Goal: Transaction & Acquisition: Obtain resource

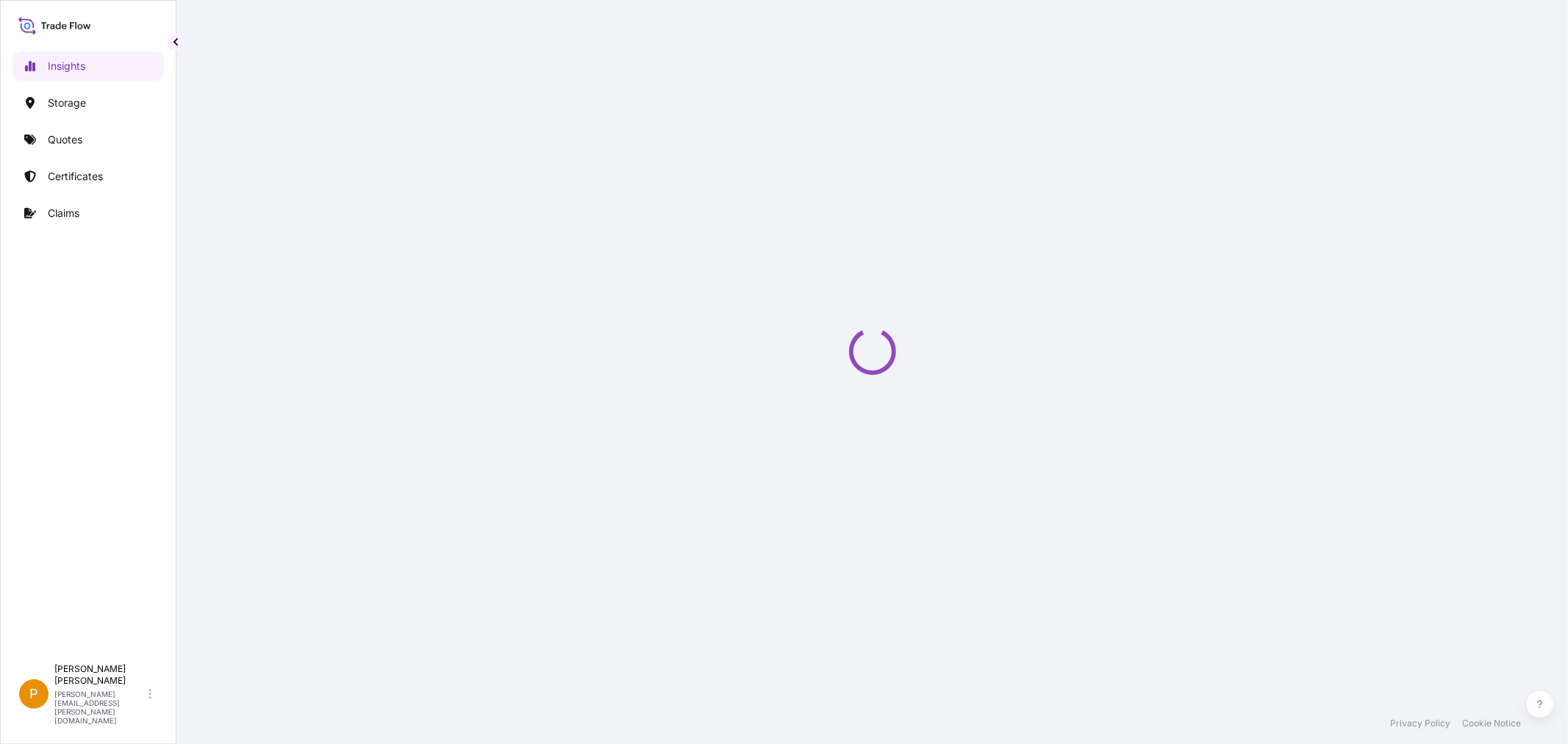
select select "2025"
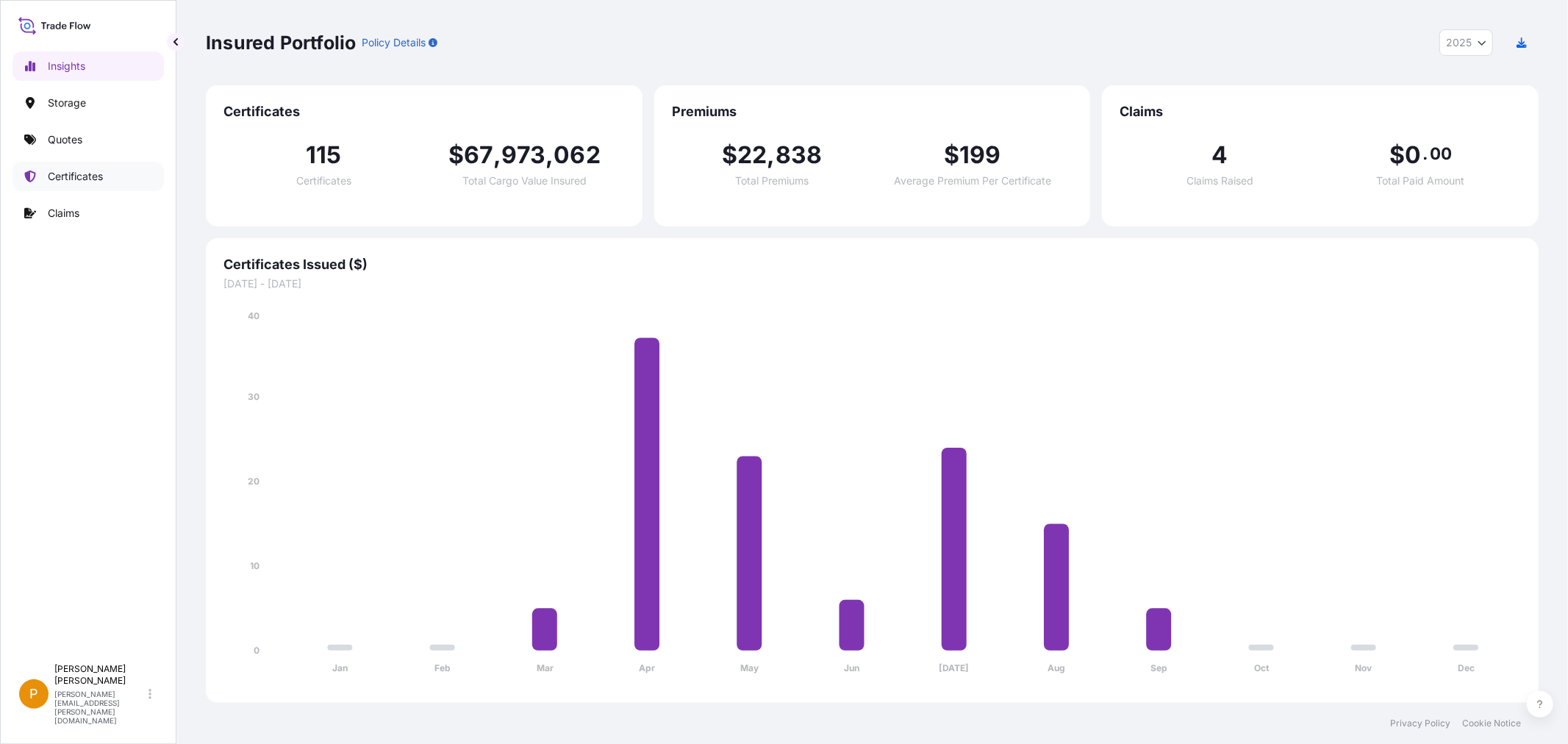
click at [99, 178] on p "Certificates" at bounding box center [75, 176] width 55 height 15
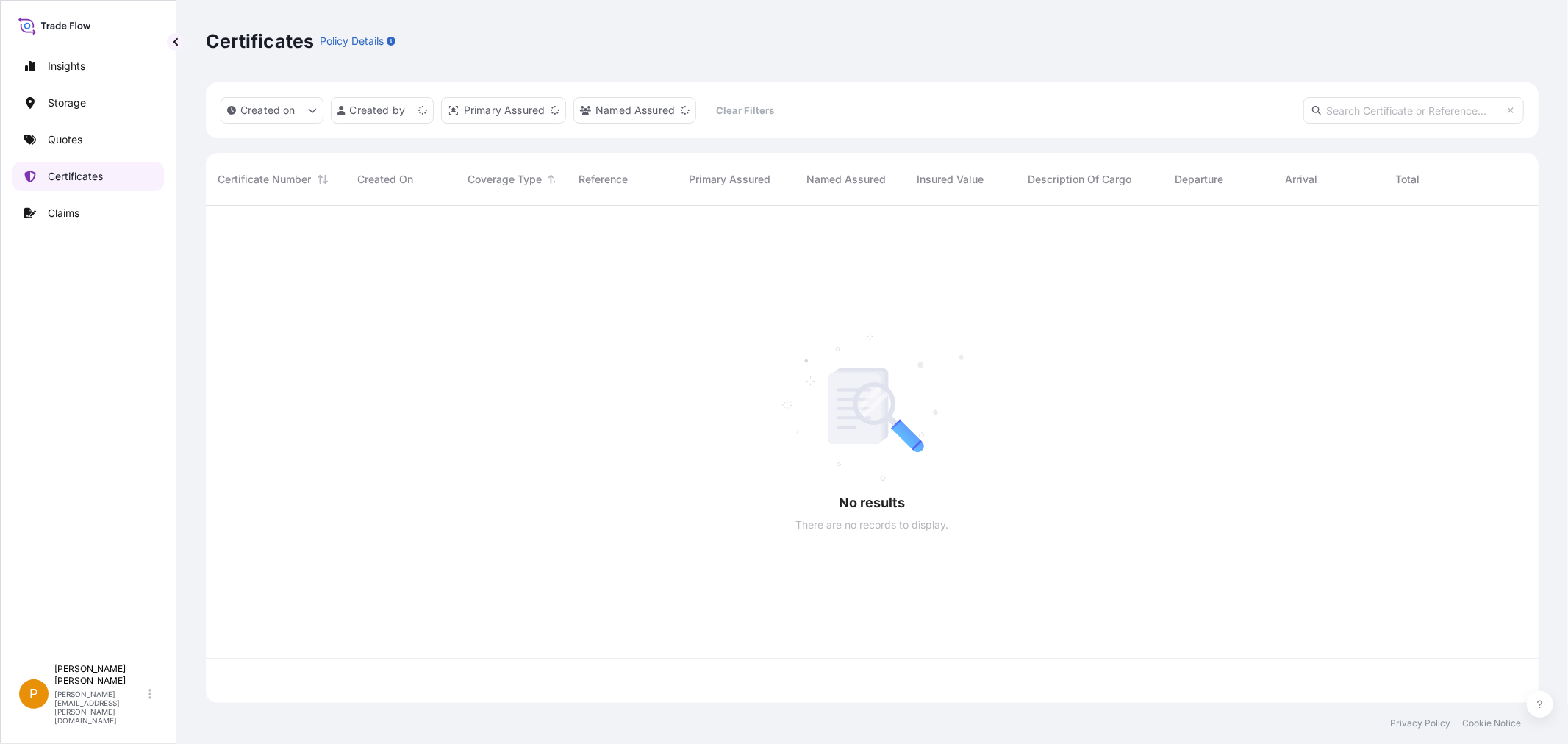
scroll to position [493, 1320]
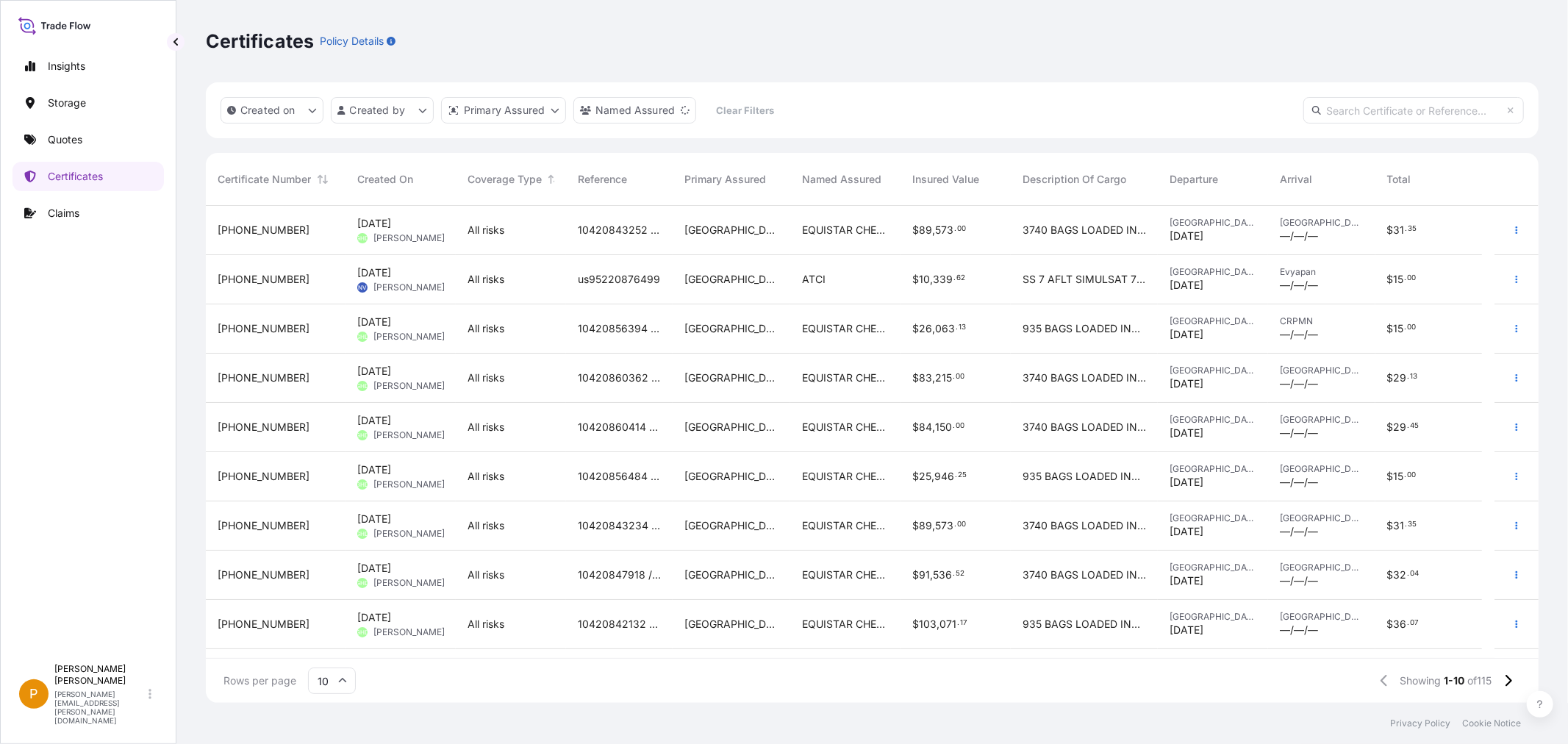
click at [343, 683] on icon at bounding box center [342, 680] width 9 height 9
click at [332, 612] on div "25" at bounding box center [332, 609] width 36 height 28
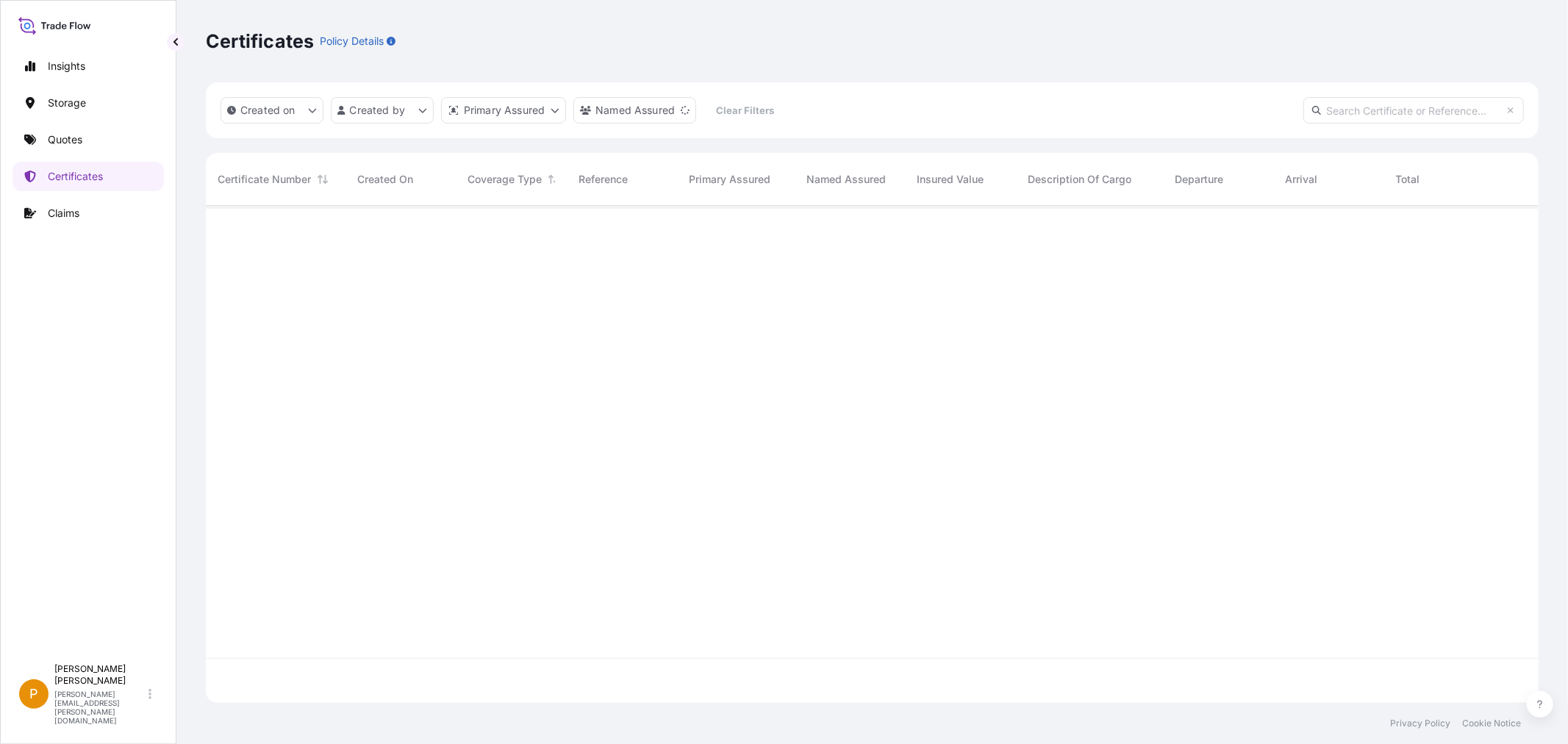
click at [422, 111] on html "Insights Storage Quotes Certificates Claims P [PERSON_NAME] [PERSON_NAME][EMAIL…" at bounding box center [784, 372] width 1568 height 744
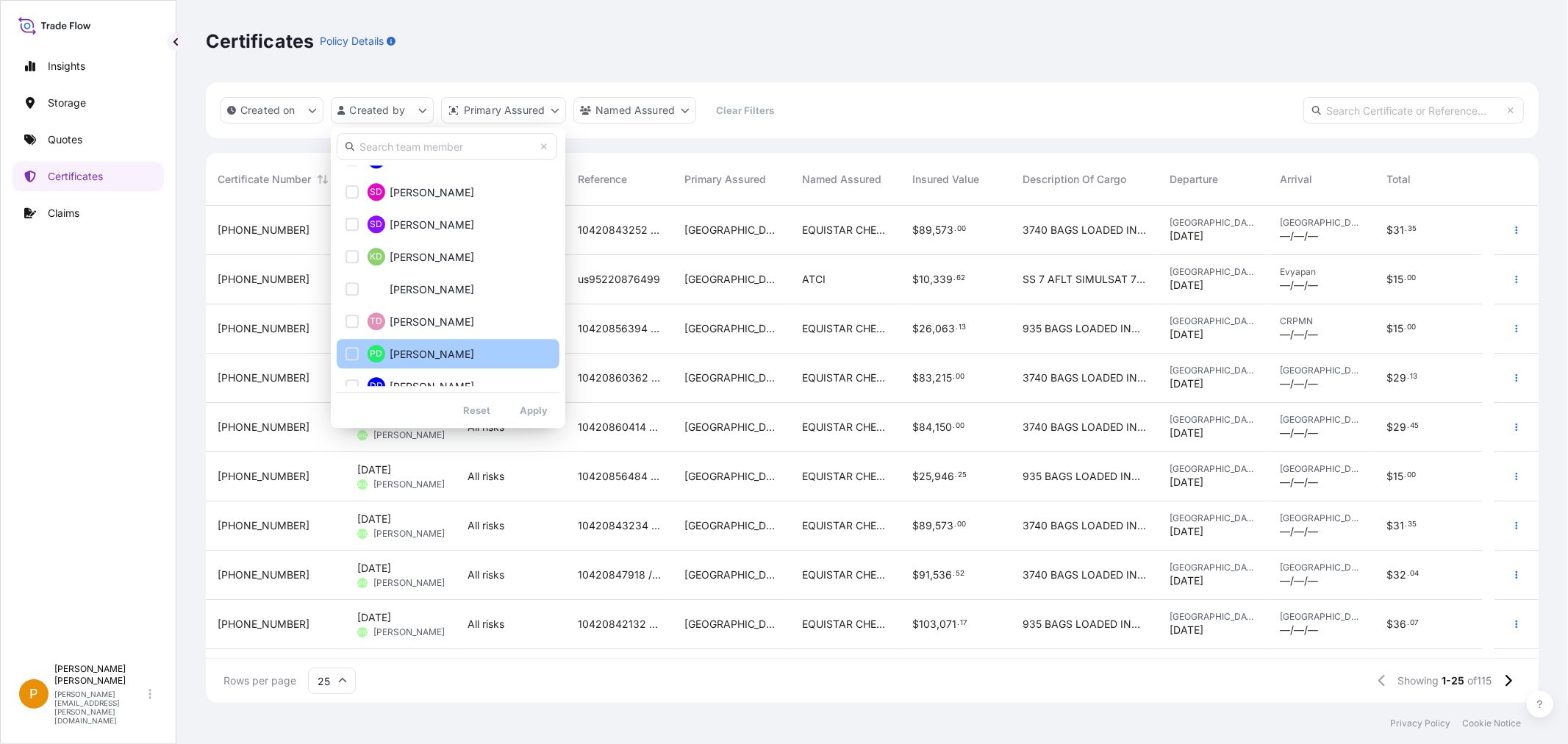
scroll to position [2287, 0]
click at [395, 148] on input "text" at bounding box center [447, 146] width 221 height 26
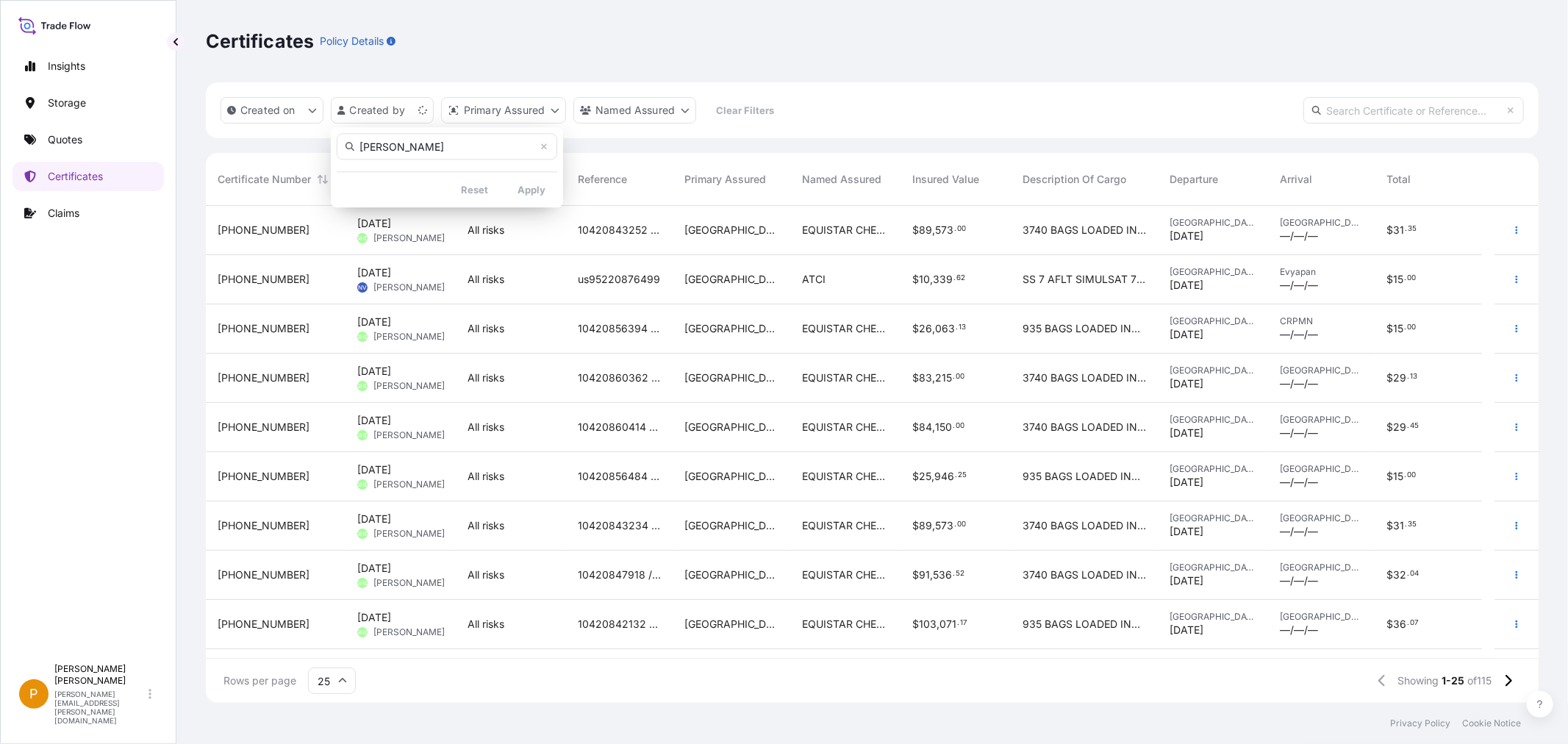
scroll to position [0, 0]
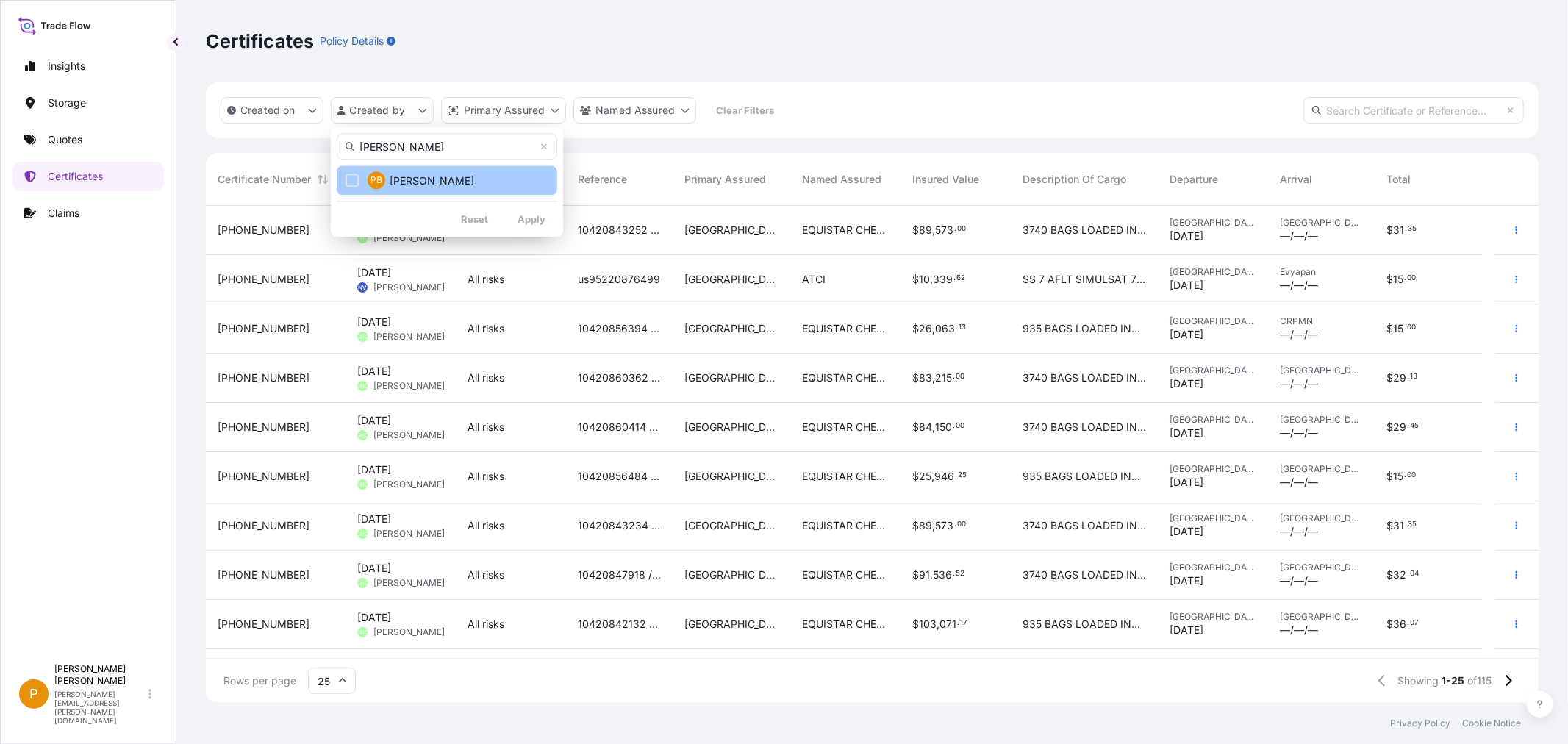
type input "[PERSON_NAME]"
click at [405, 181] on span "[PERSON_NAME]" at bounding box center [432, 181] width 84 height 15
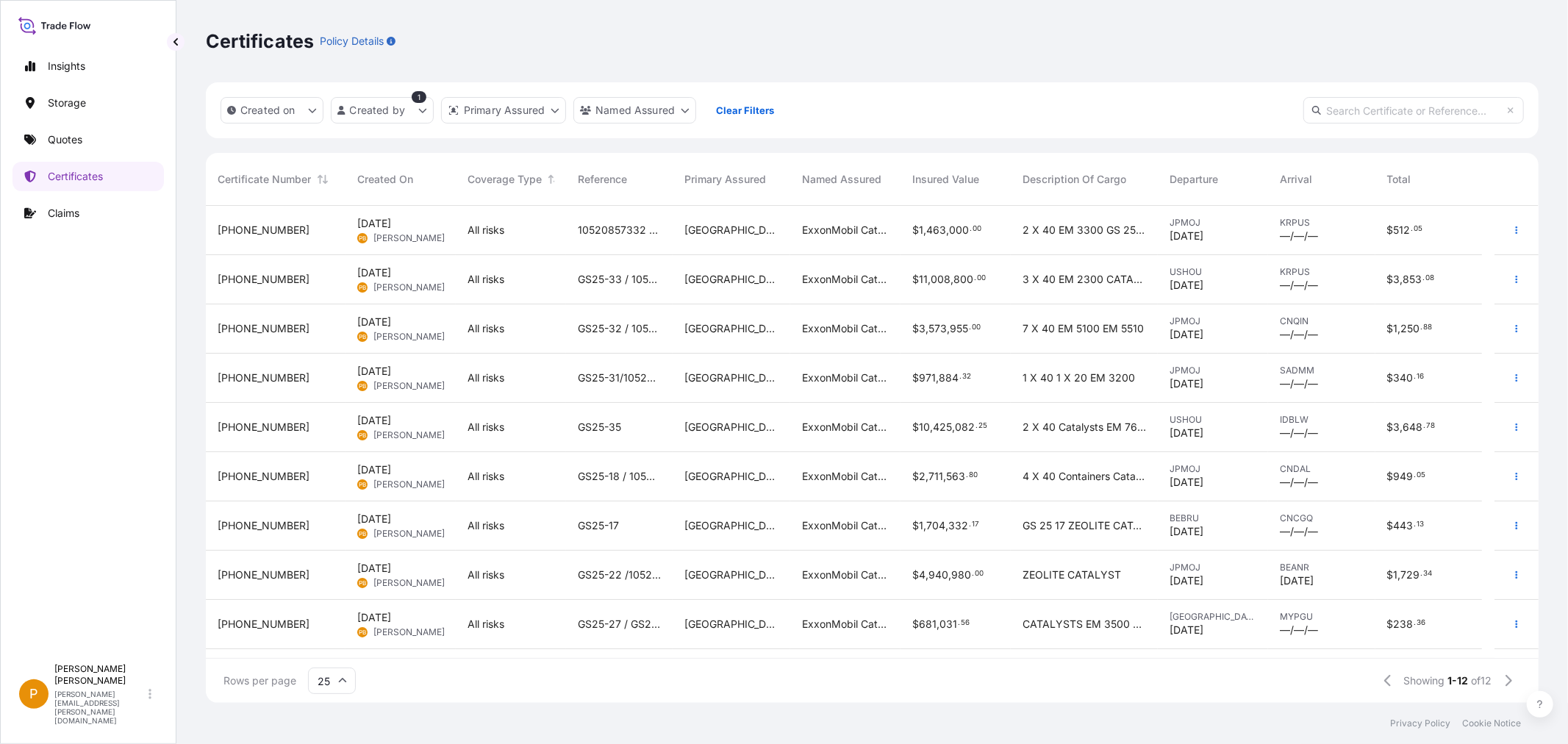
click at [422, 429] on span "[PERSON_NAME]" at bounding box center [409, 435] width 72 height 12
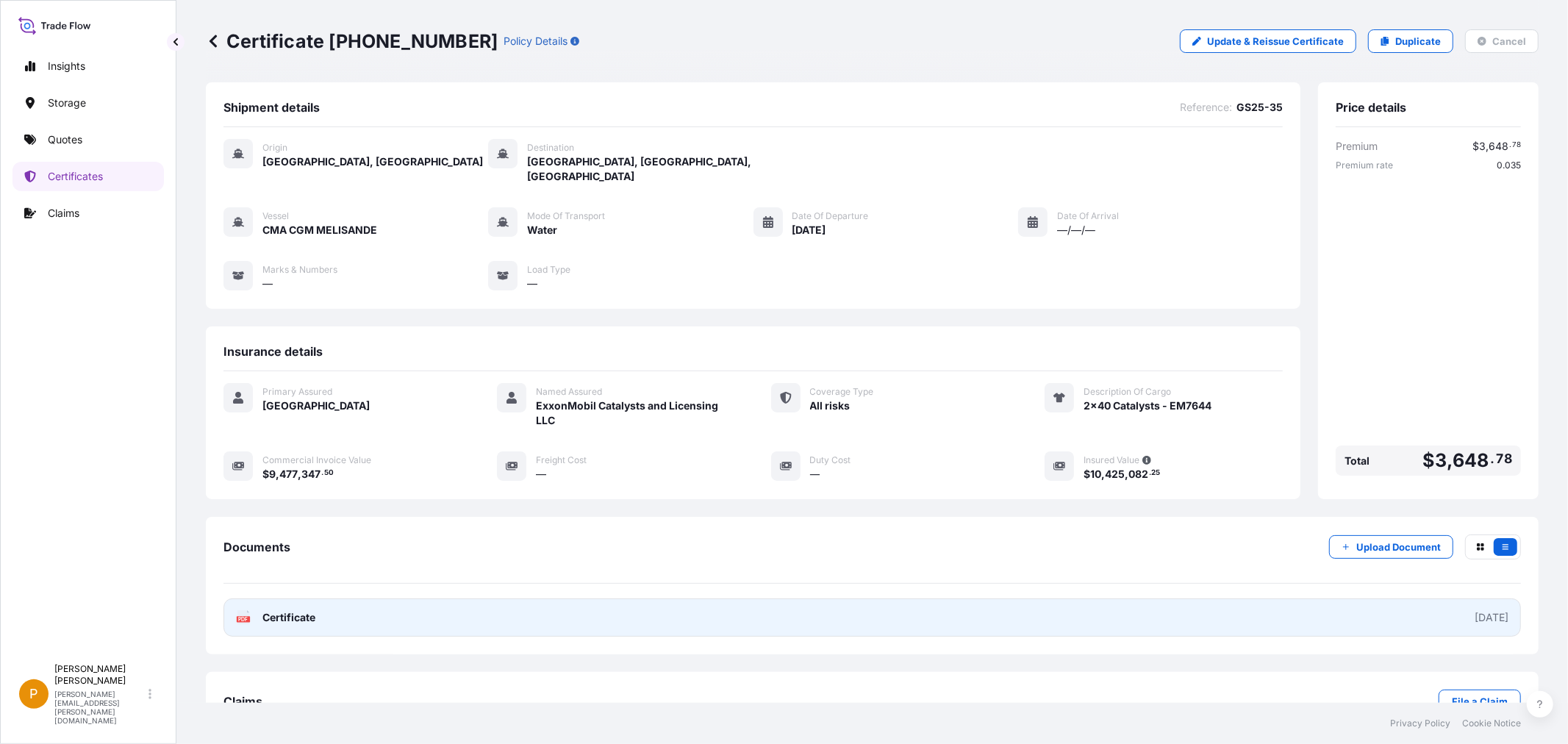
scroll to position [30, 0]
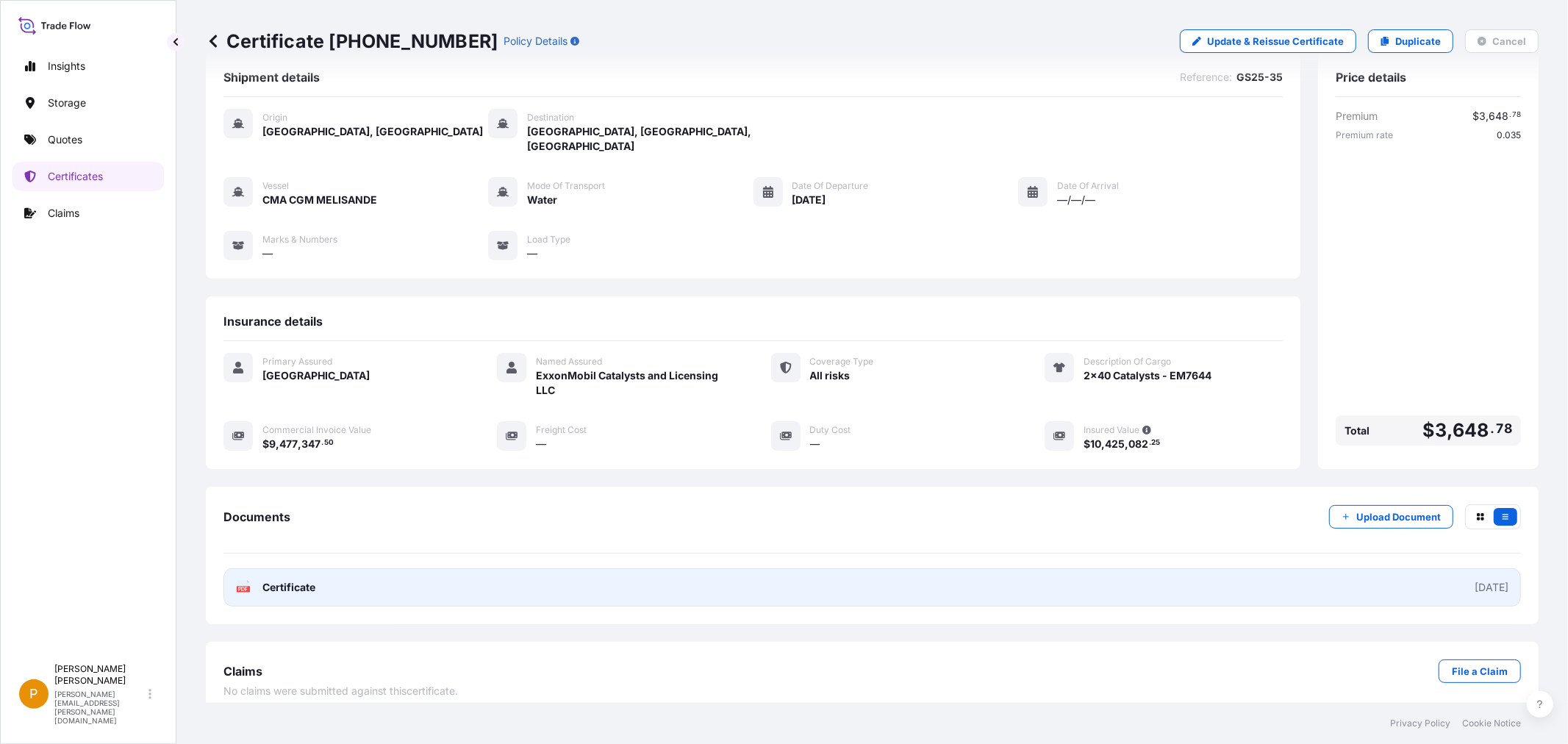
click at [243, 587] on text "PDF" at bounding box center [244, 589] width 9 height 5
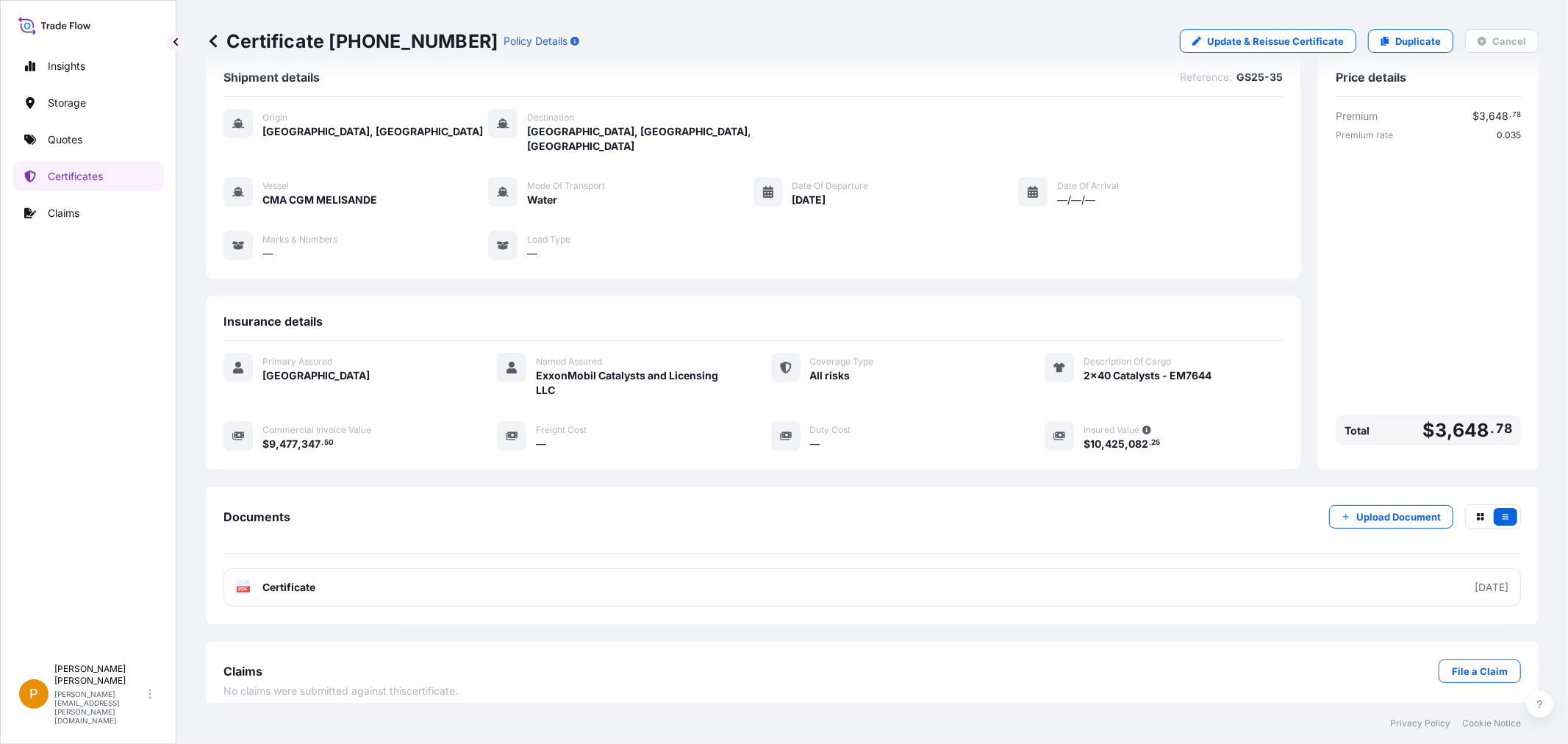
scroll to position [0, 0]
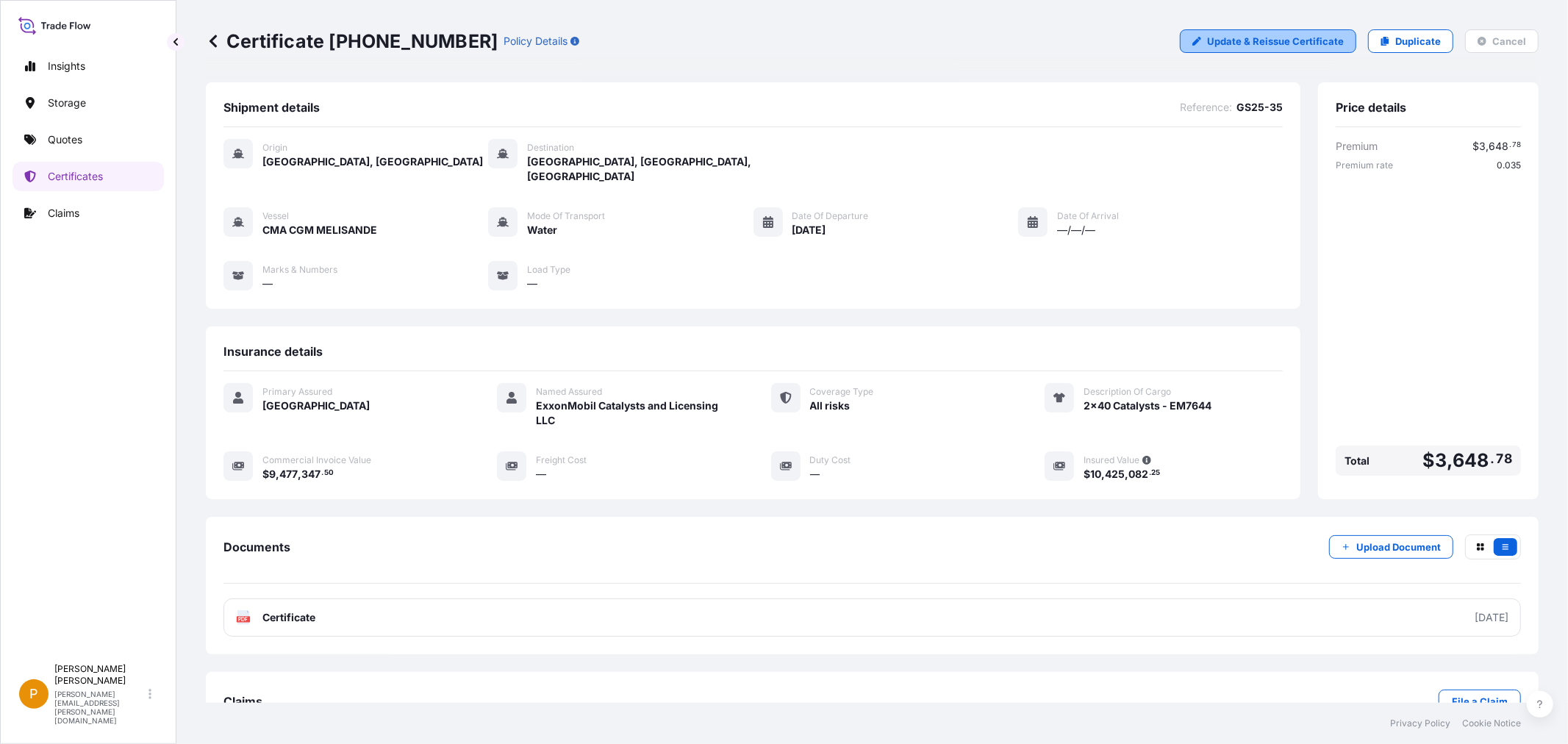
click at [1287, 43] on p "Update & Reissue Certificate" at bounding box center [1275, 41] width 136 height 15
select select "Water"
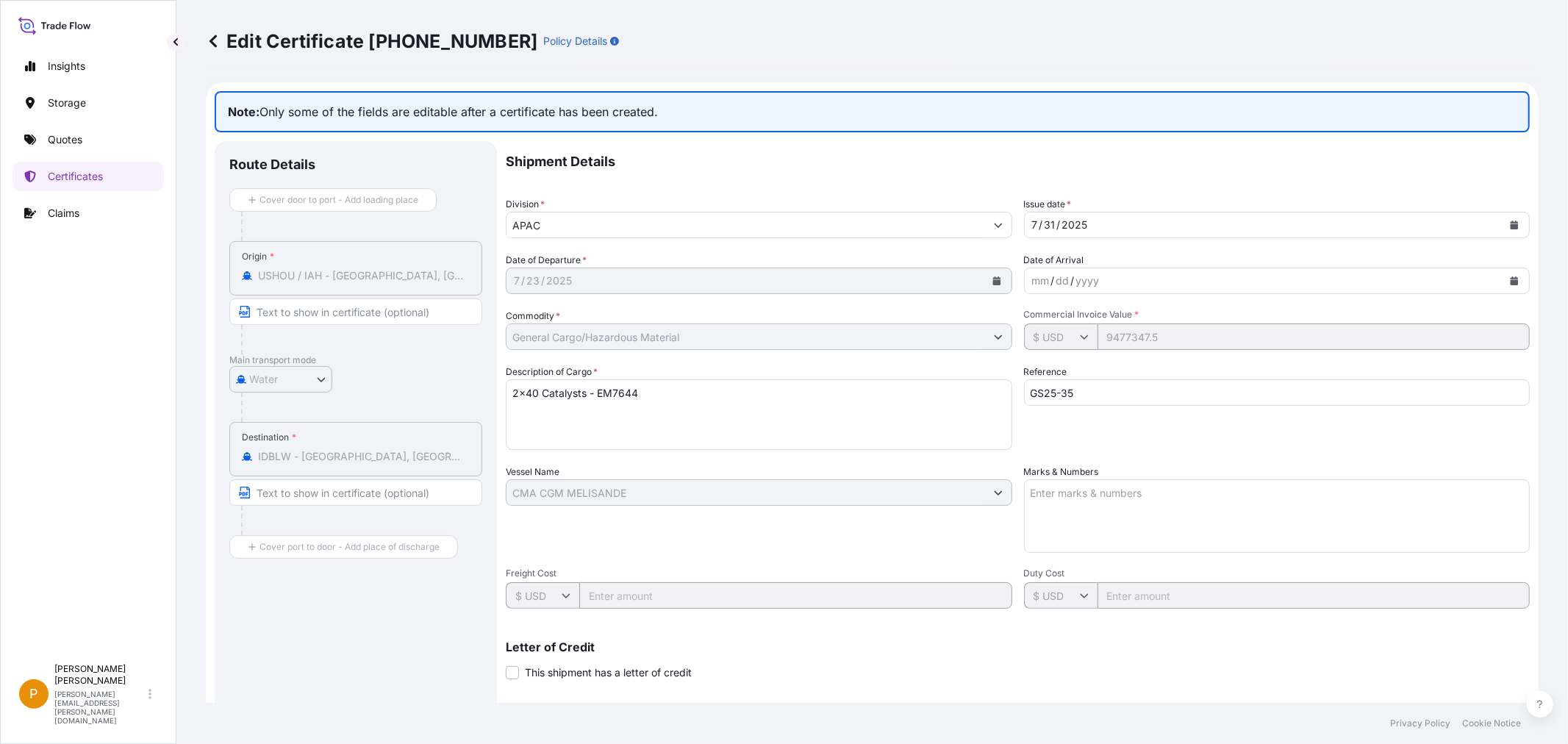
click at [217, 35] on icon at bounding box center [213, 41] width 15 height 15
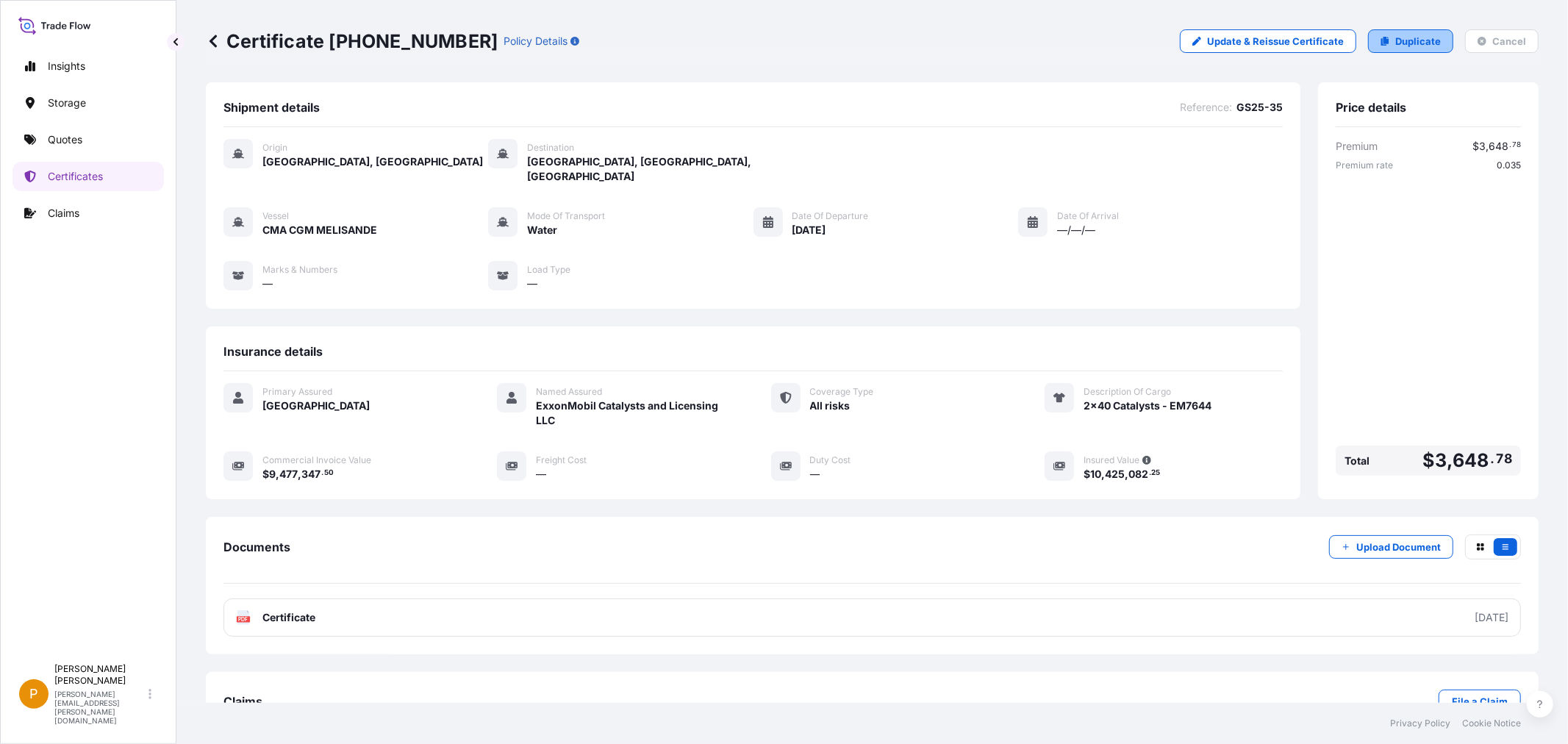
click at [1399, 40] on p "Duplicate" at bounding box center [1418, 41] width 45 height 15
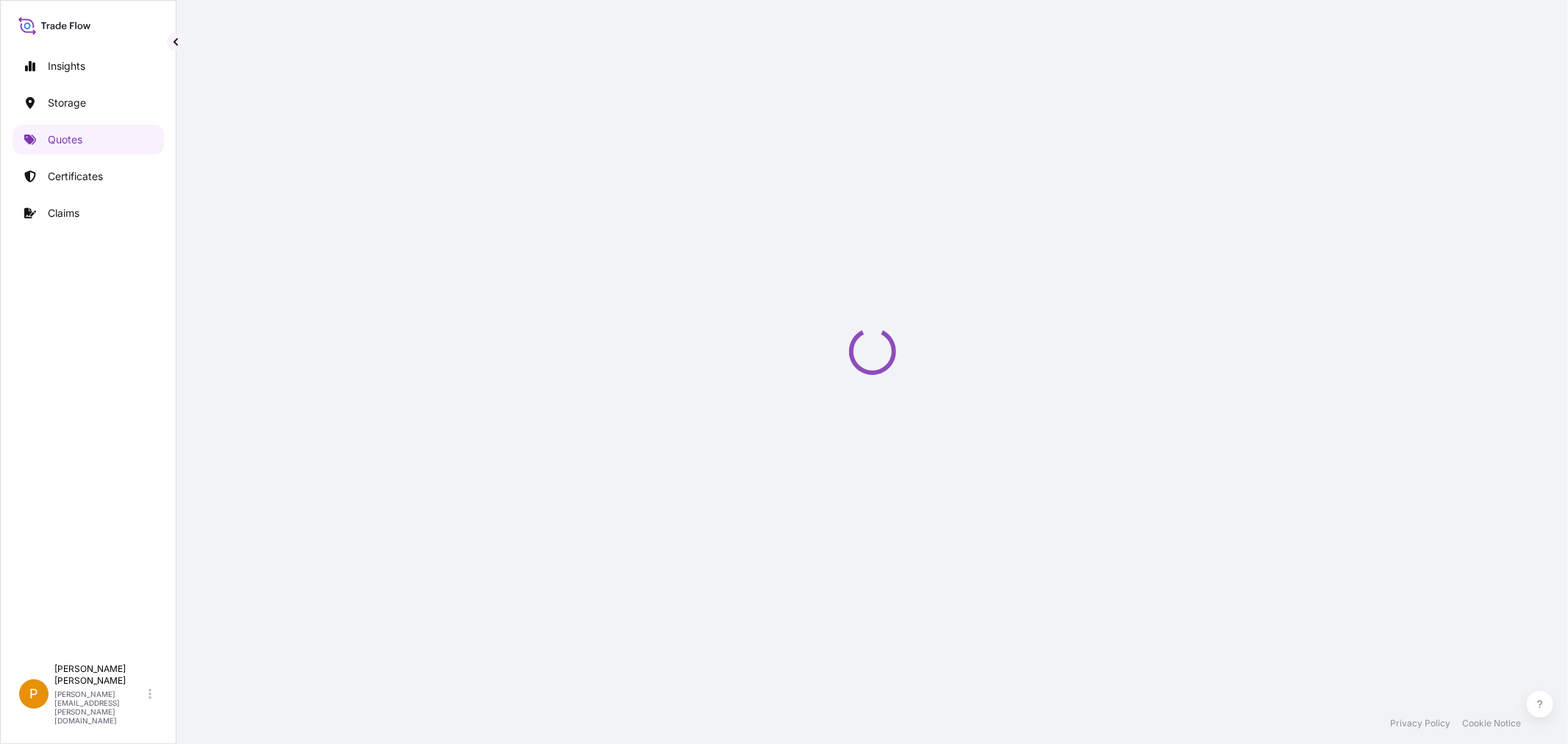
select select "Water"
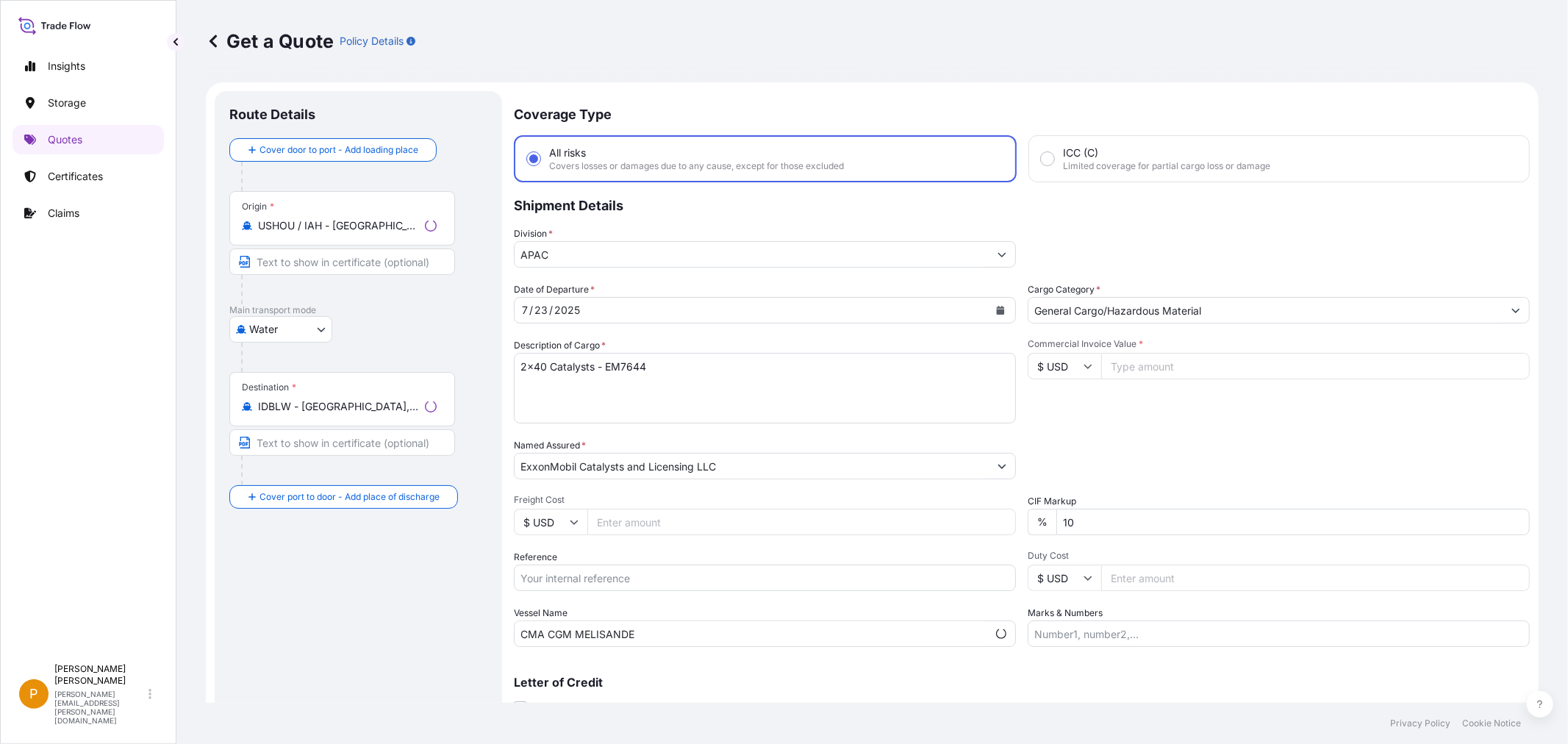
scroll to position [23, 0]
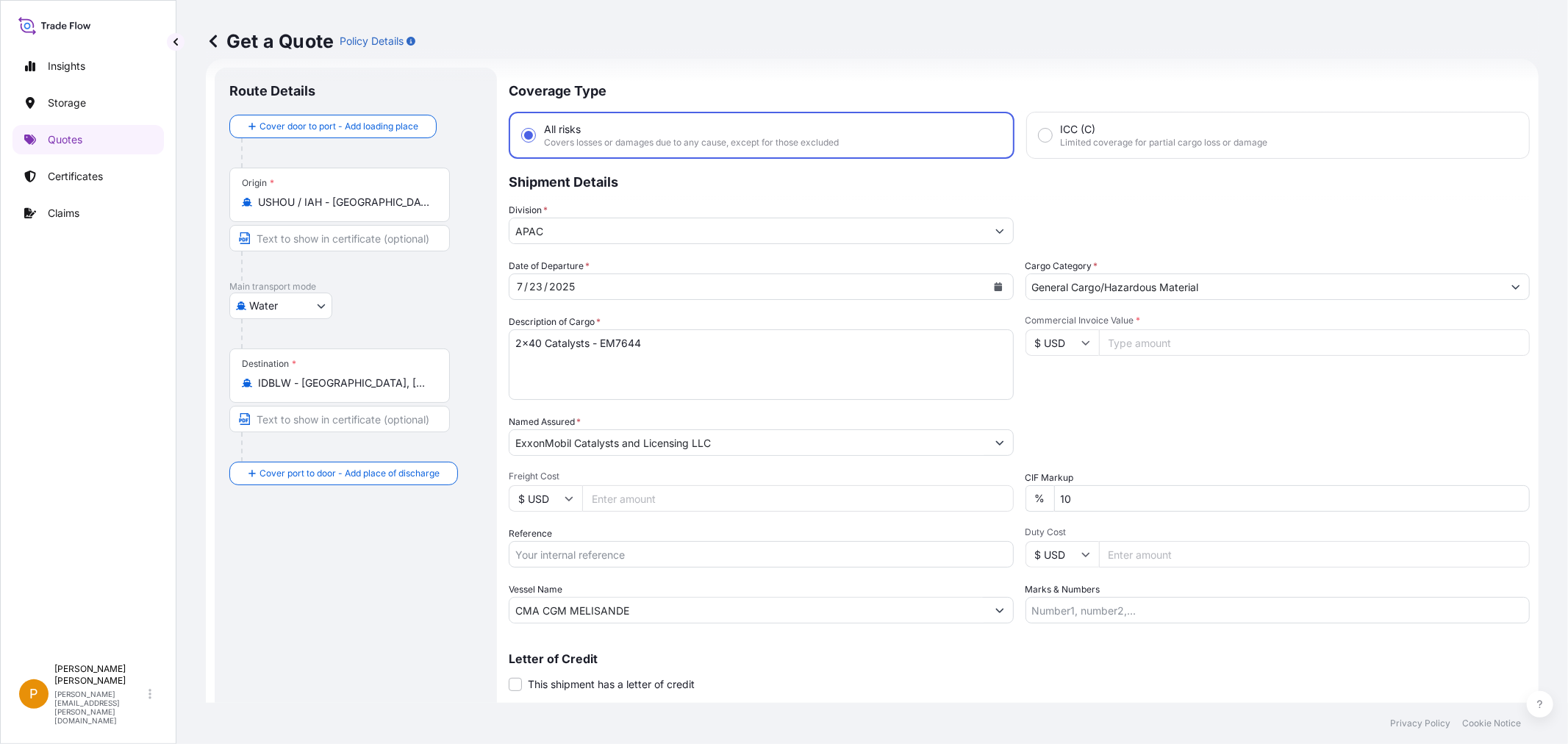
click at [1151, 343] on input "Commercial Invoice Value *" at bounding box center [1315, 343] width 432 height 26
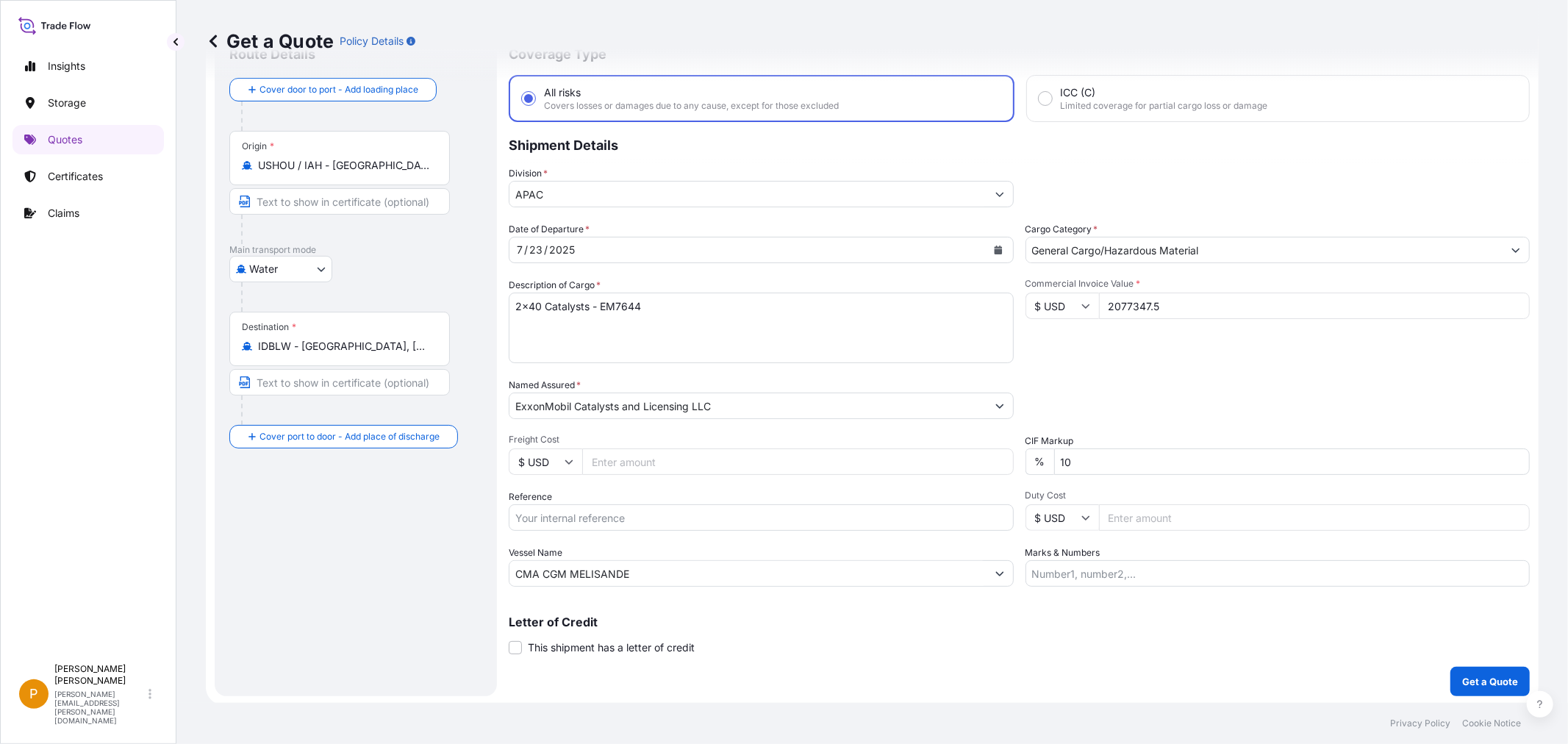
type input "2077347.5"
click at [620, 507] on input "Reference" at bounding box center [761, 517] width 505 height 26
type input "GS25-35"
click at [1463, 681] on p "Get a Quote" at bounding box center [1490, 681] width 56 height 15
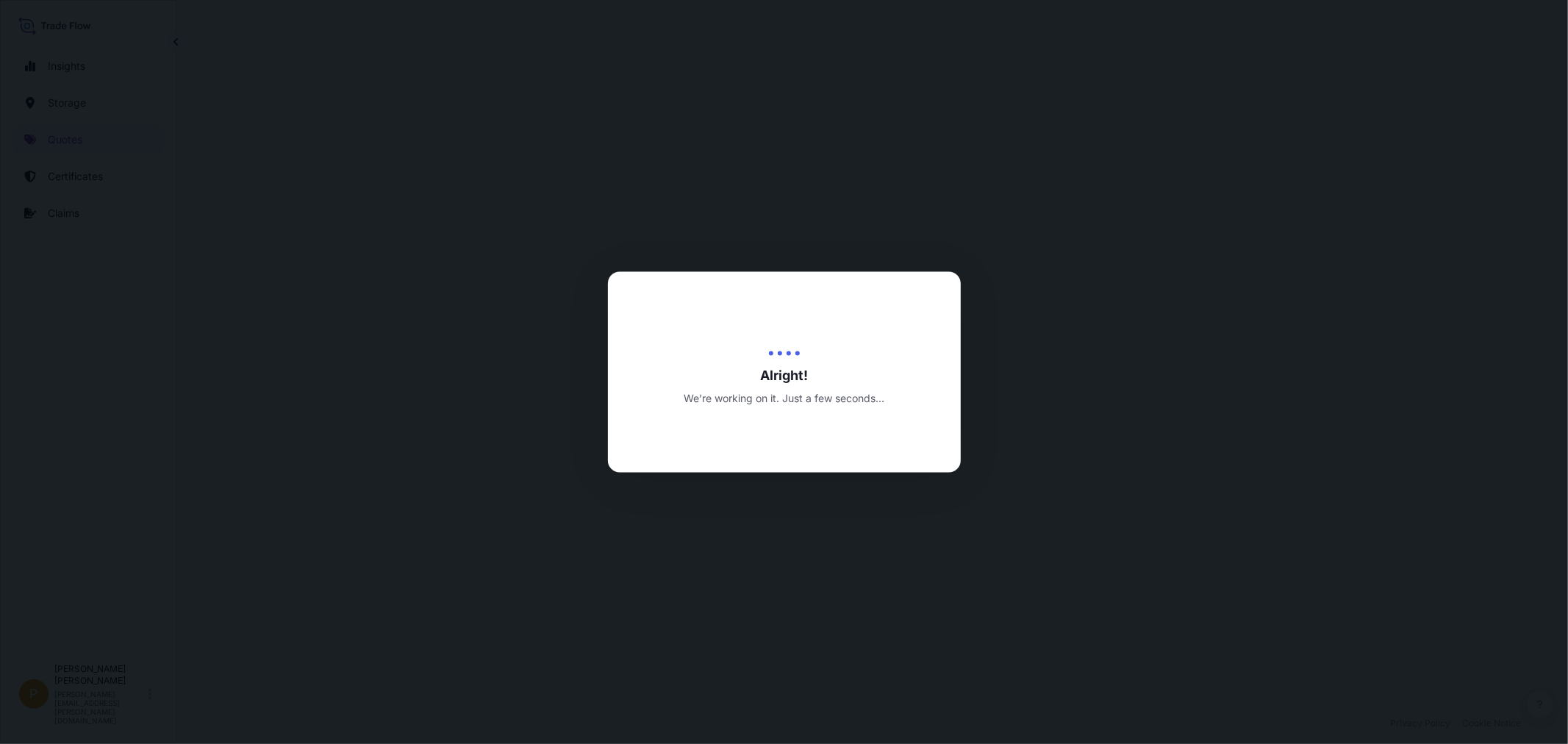
scroll to position [704, 0]
select select "Water"
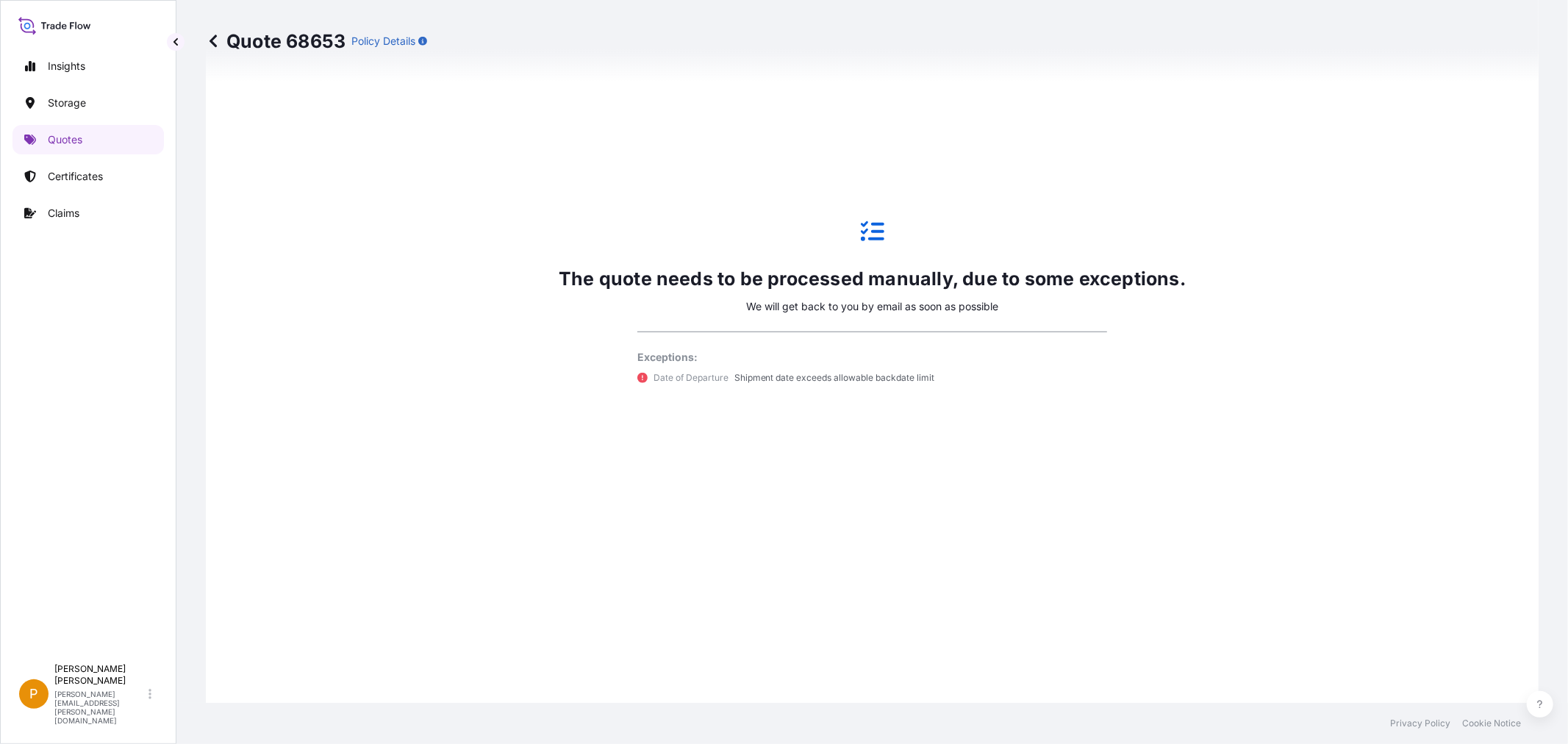
scroll to position [1018, 0]
